Goal: Transaction & Acquisition: Obtain resource

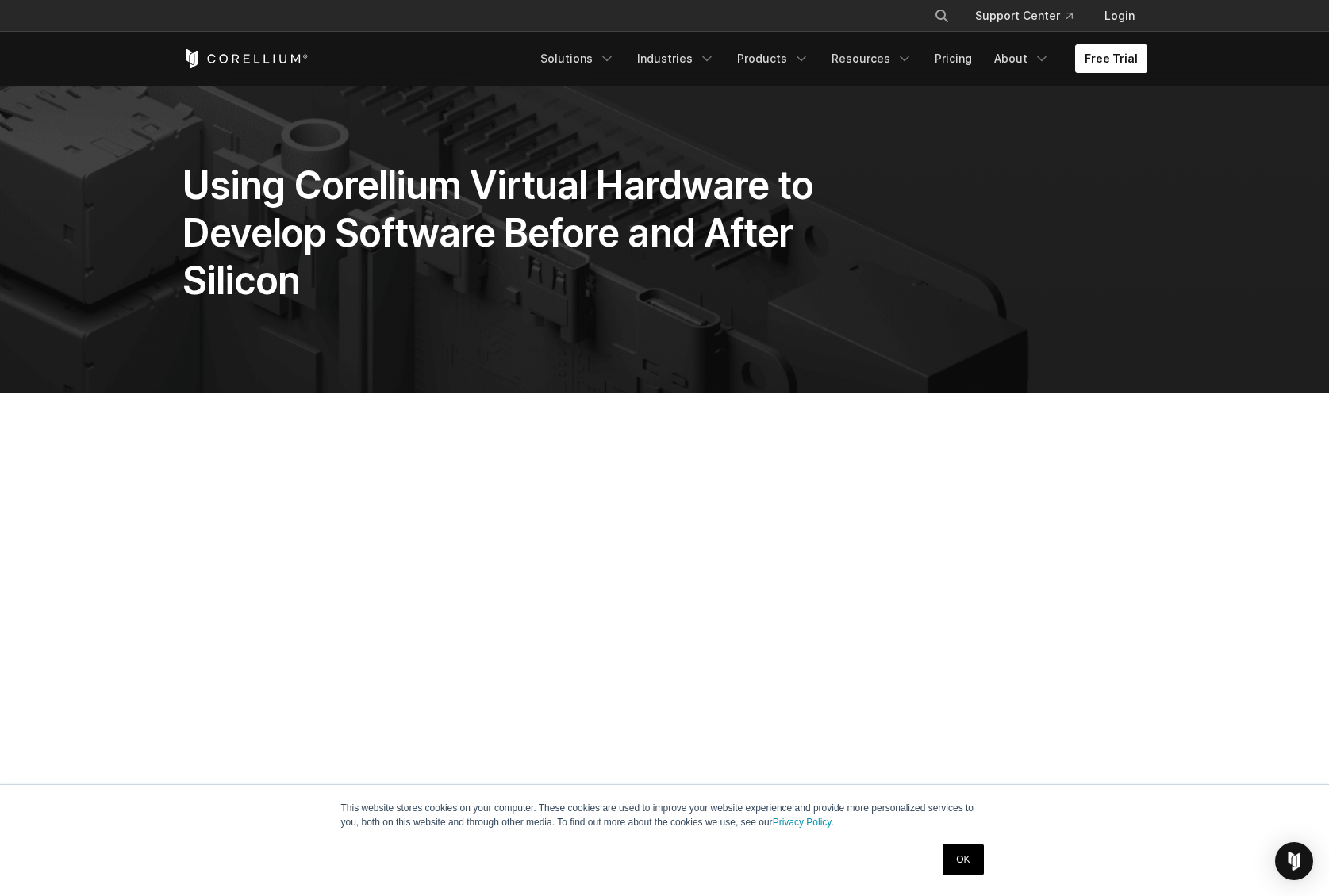
click at [1084, 62] on link "Free Trial" at bounding box center [1111, 58] width 72 height 29
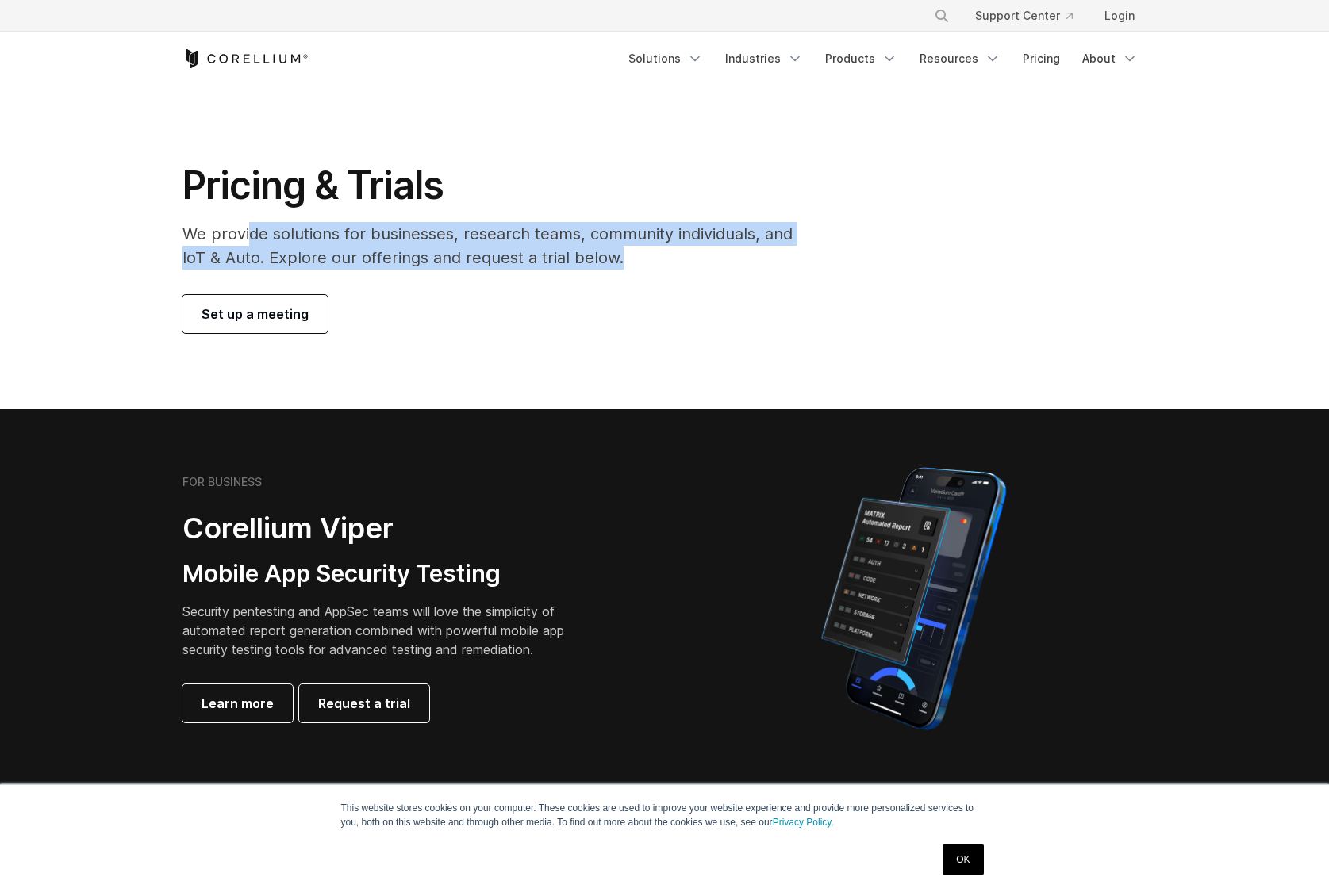
drag, startPoint x: 249, startPoint y: 241, endPoint x: 692, endPoint y: 266, distance: 443.7
click at [692, 266] on p "We provide solutions for businesses, research teams, community individuals, and…" at bounding box center [498, 245] width 632 height 47
click at [1136, 14] on link "Login" at bounding box center [1119, 16] width 55 height 29
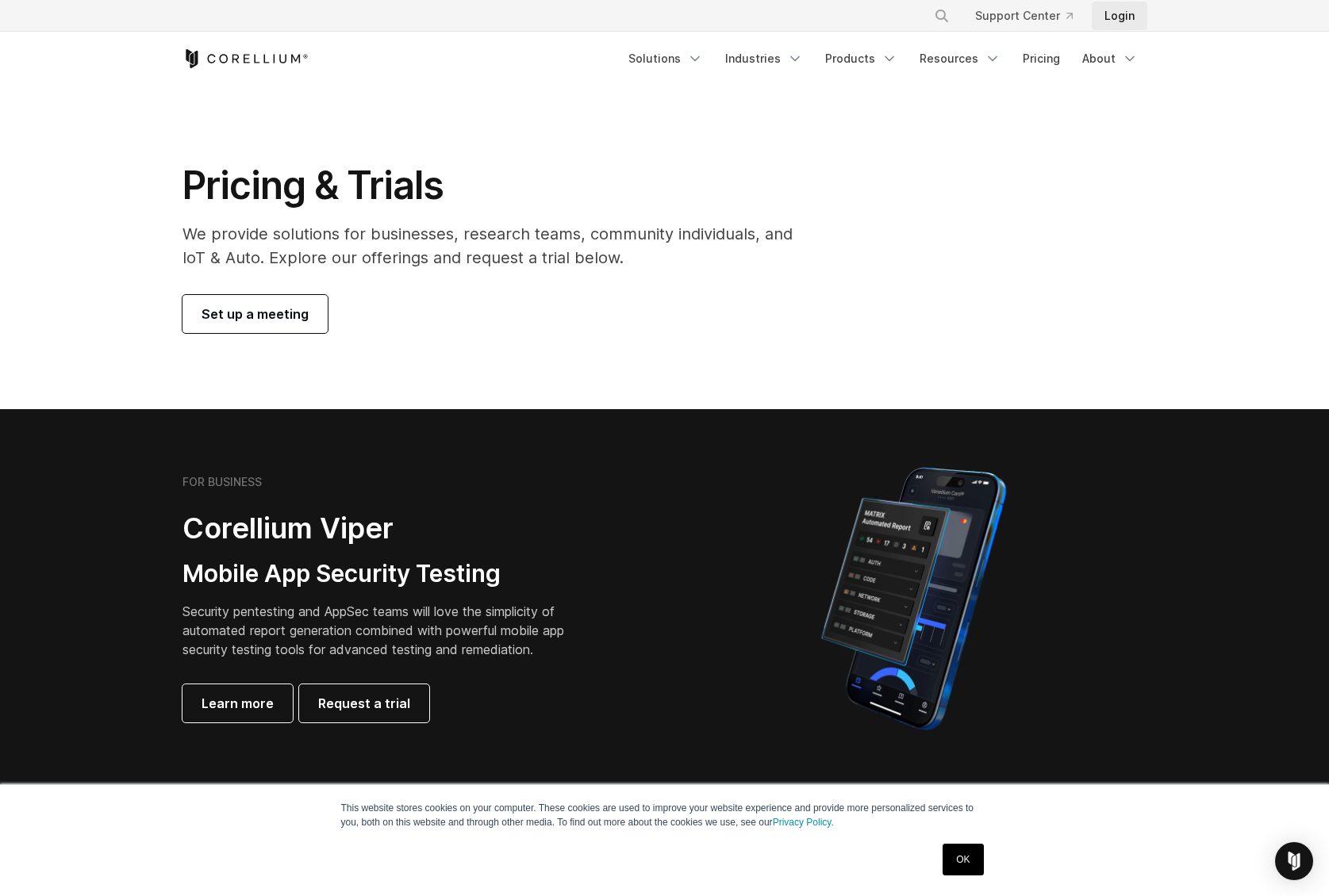
click at [1119, 18] on link "Login" at bounding box center [1119, 16] width 55 height 29
click at [371, 699] on span "Request a trial" at bounding box center [364, 703] width 92 height 19
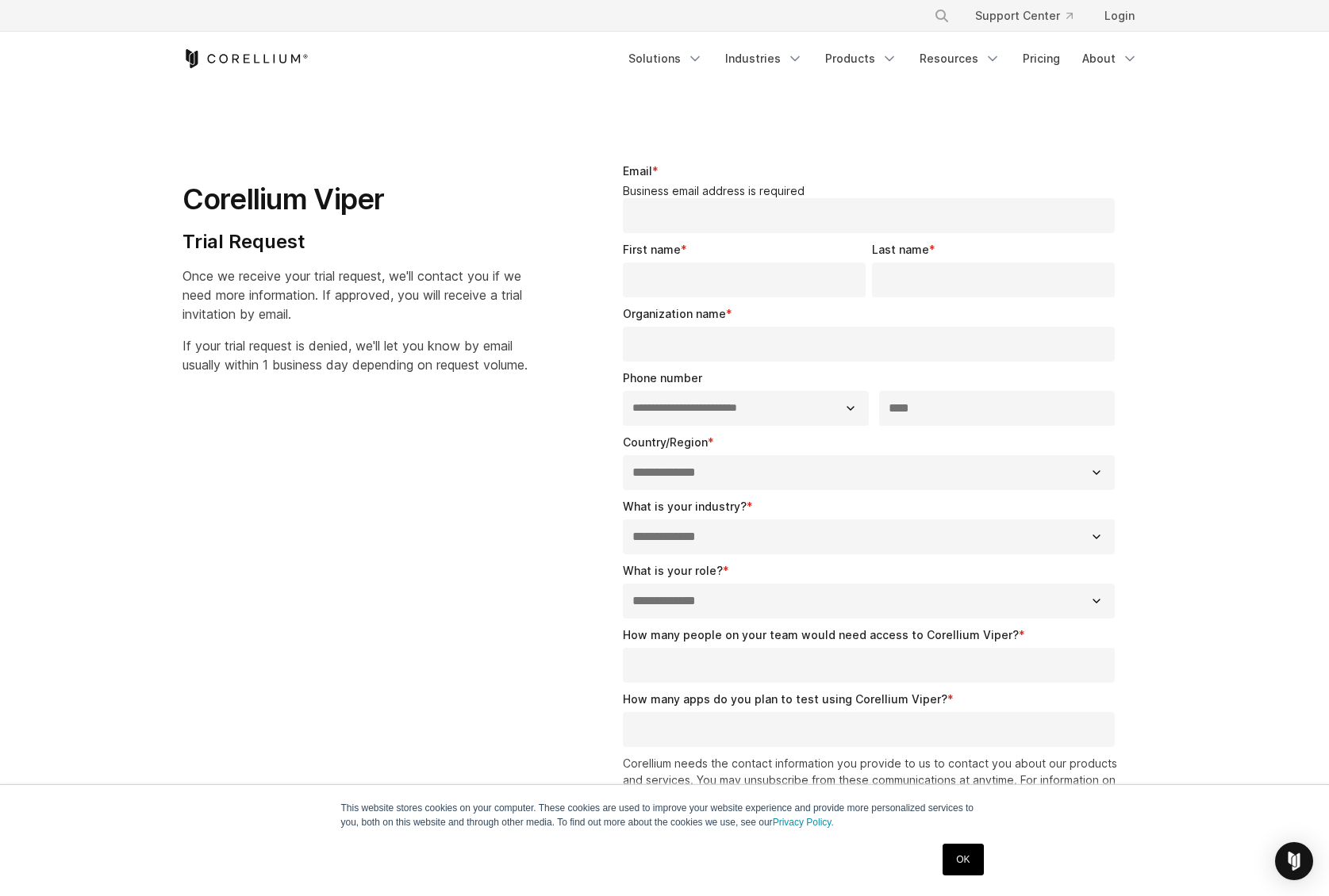
select select "**"
